Goal: Task Accomplishment & Management: Manage account settings

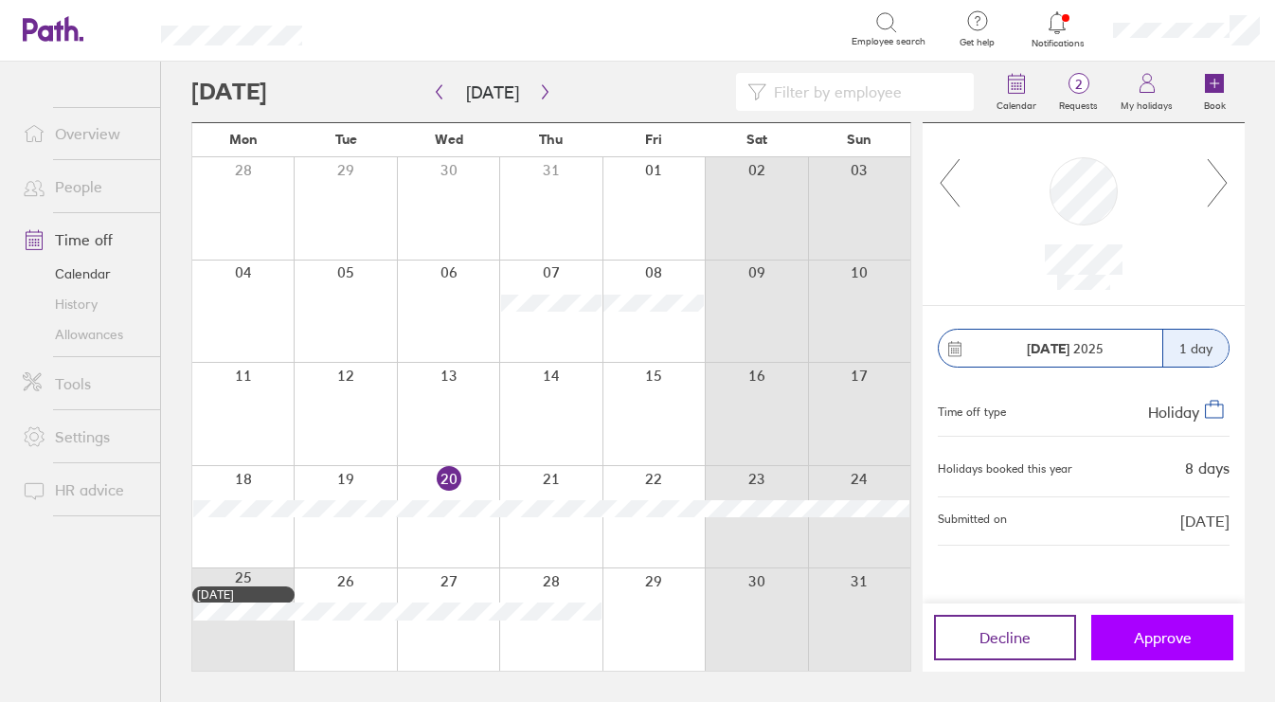
click at [1165, 647] on button "Approve" at bounding box center [1162, 637] width 142 height 45
click at [1167, 629] on span "Approve" at bounding box center [1163, 637] width 58 height 17
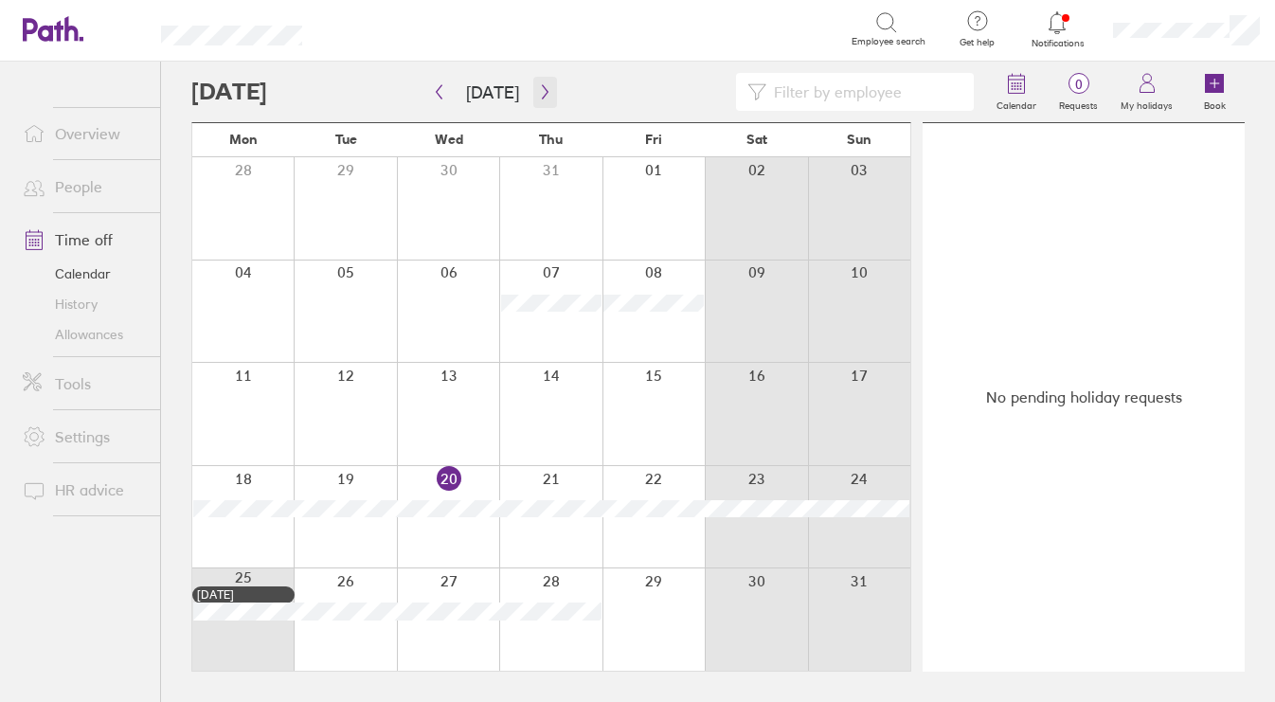
click at [544, 89] on icon "button" at bounding box center [545, 91] width 14 height 15
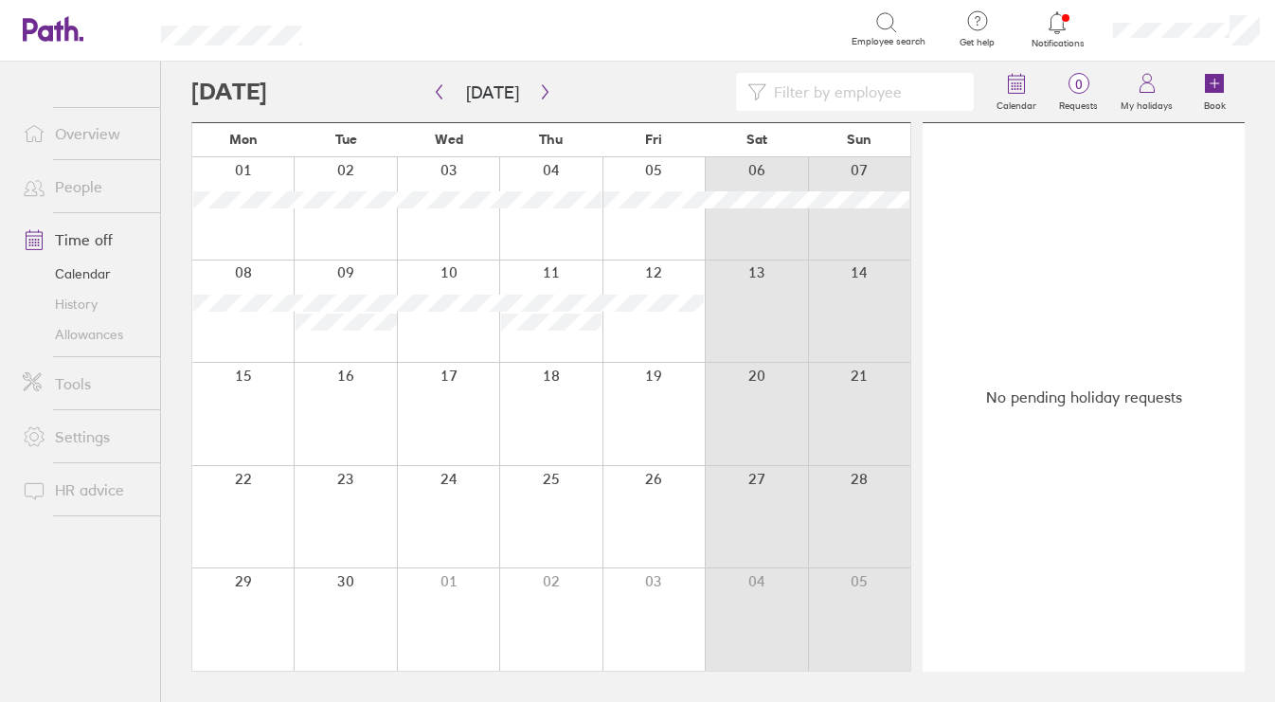
click at [101, 342] on link "Allowances" at bounding box center [84, 334] width 153 height 30
